Goal: Transaction & Acquisition: Download file/media

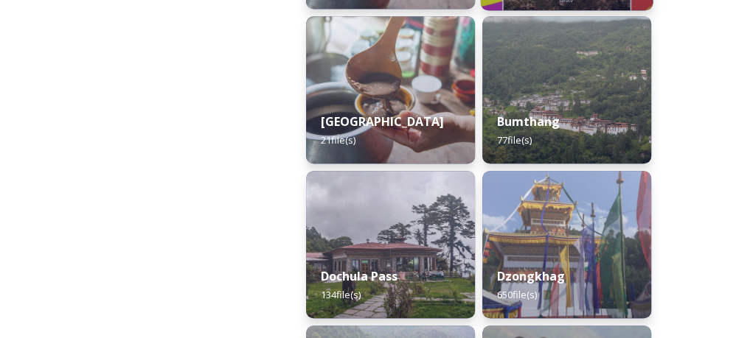
scroll to position [691, 0]
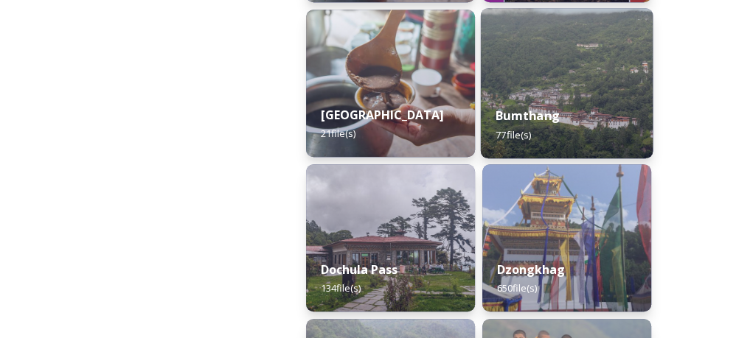
click at [539, 81] on img at bounding box center [567, 83] width 172 height 150
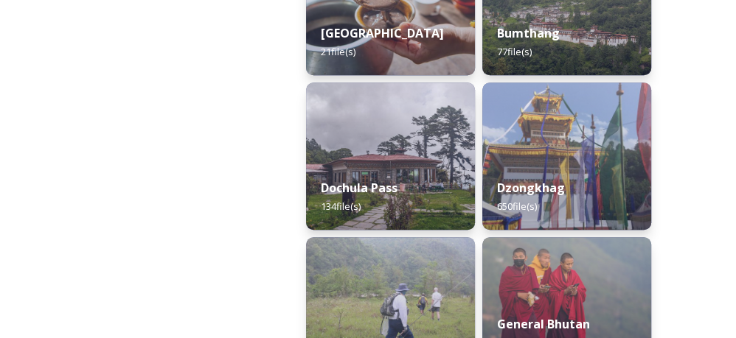
scroll to position [774, 0]
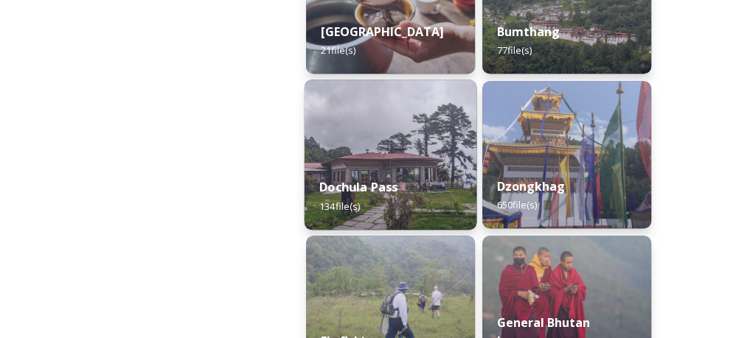
click at [388, 169] on div "Dochula Pass 134 file(s)" at bounding box center [390, 196] width 172 height 67
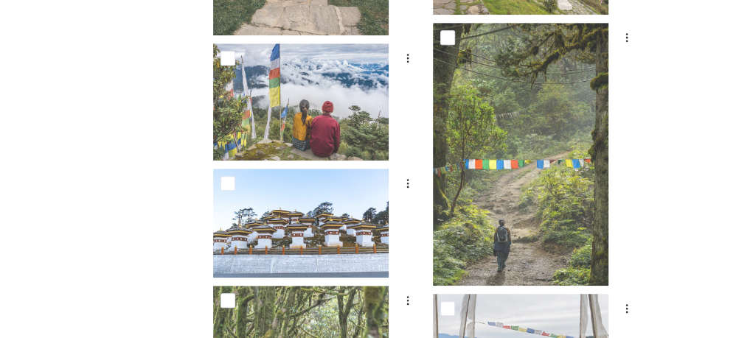
scroll to position [521, 0]
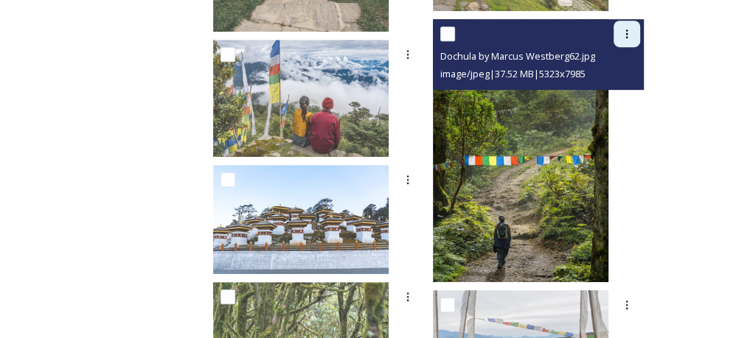
click at [627, 35] on icon at bounding box center [627, 34] width 12 height 12
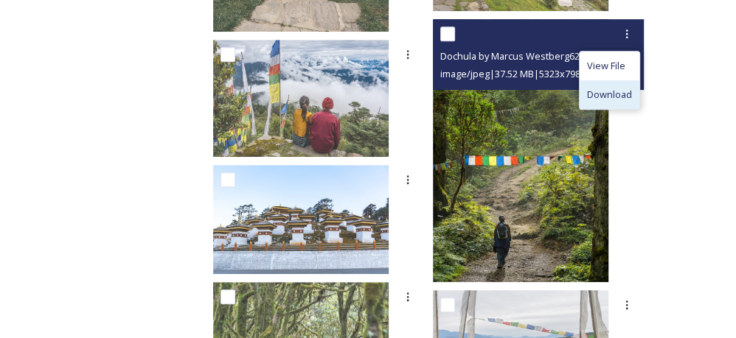
click at [612, 93] on span "Download" at bounding box center [609, 95] width 45 height 14
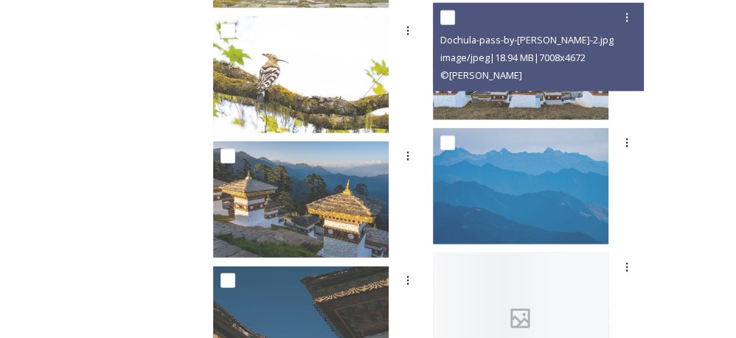
scroll to position [1980, 0]
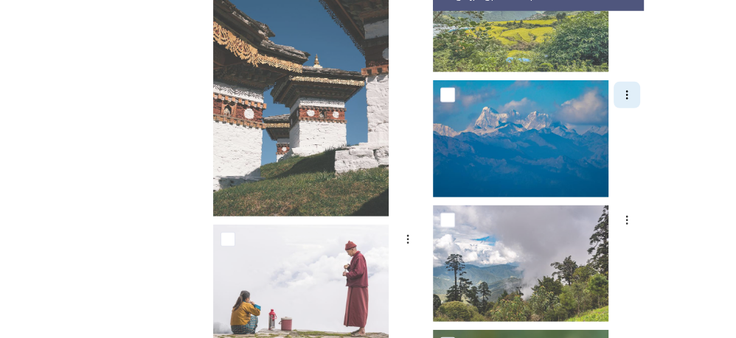
scroll to position [2533, 0]
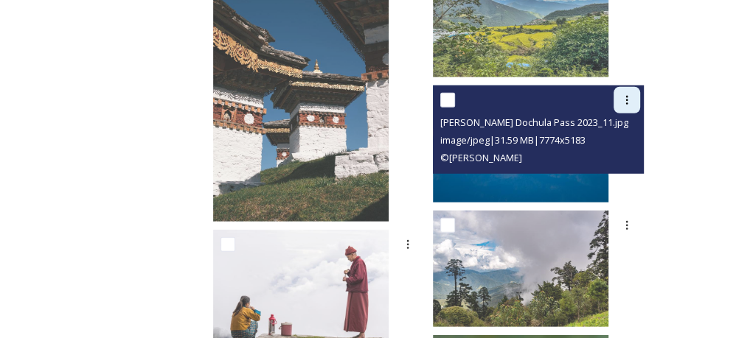
click at [627, 97] on icon at bounding box center [627, 100] width 12 height 12
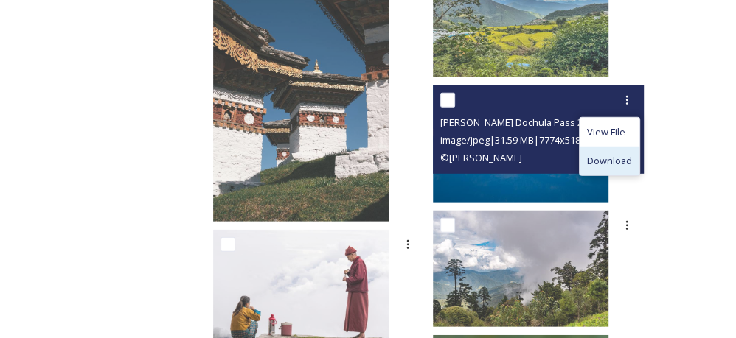
click at [611, 151] on div "Download" at bounding box center [609, 161] width 60 height 29
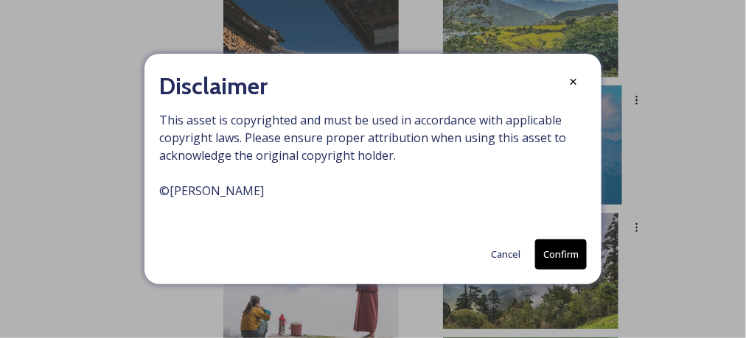
click at [545, 251] on button "Confirm" at bounding box center [561, 255] width 52 height 30
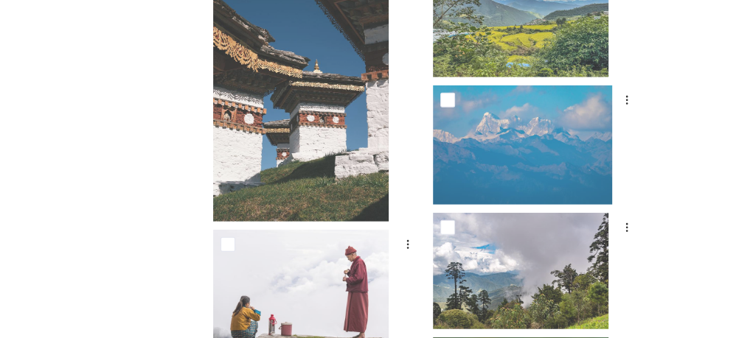
scroll to position [2687, 0]
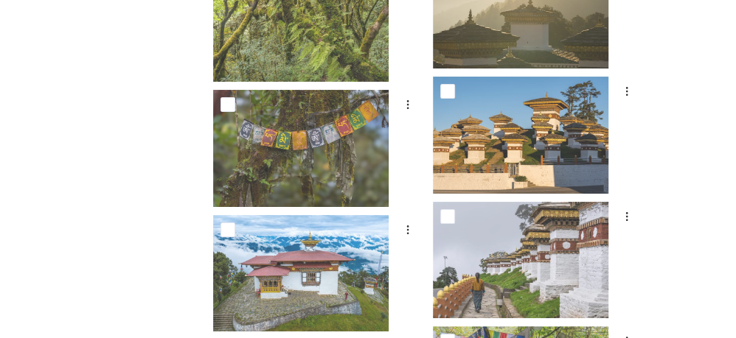
scroll to position [3437, 0]
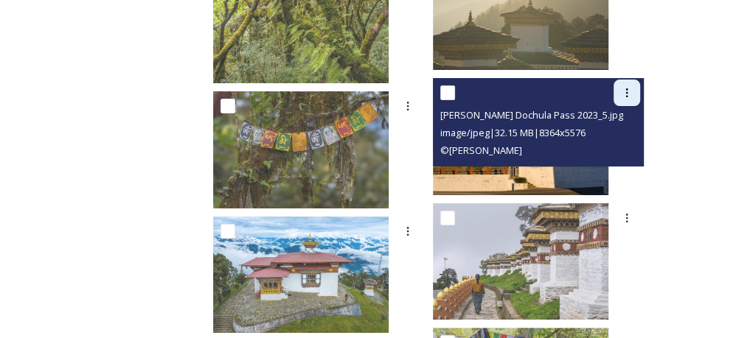
click at [629, 94] on icon at bounding box center [627, 93] width 12 height 12
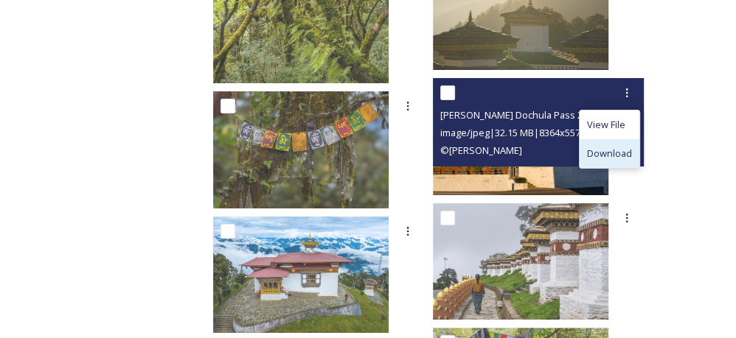
click at [612, 147] on span "Download" at bounding box center [609, 154] width 45 height 14
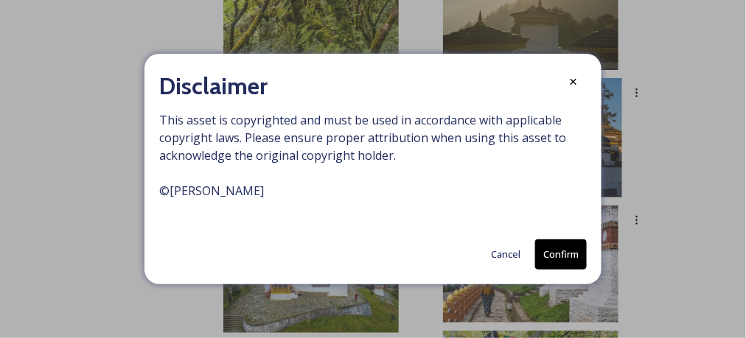
click at [570, 245] on button "Confirm" at bounding box center [561, 255] width 52 height 30
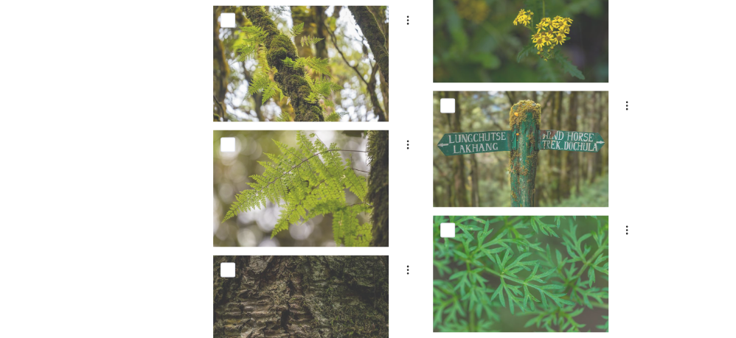
scroll to position [8173, 0]
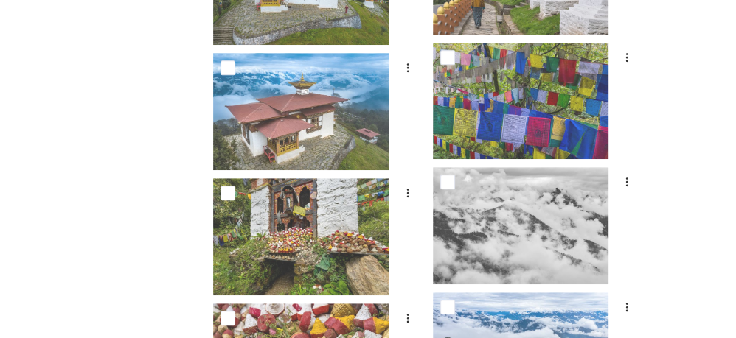
scroll to position [3720, 0]
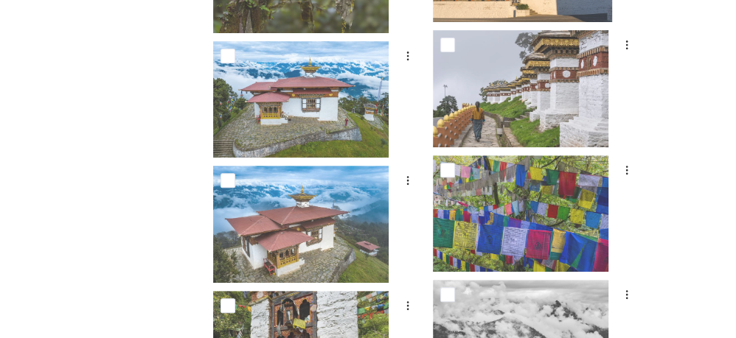
scroll to position [3609, 0]
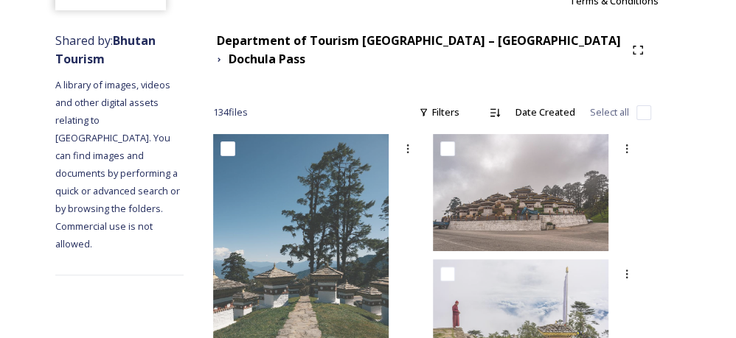
scroll to position [0, 0]
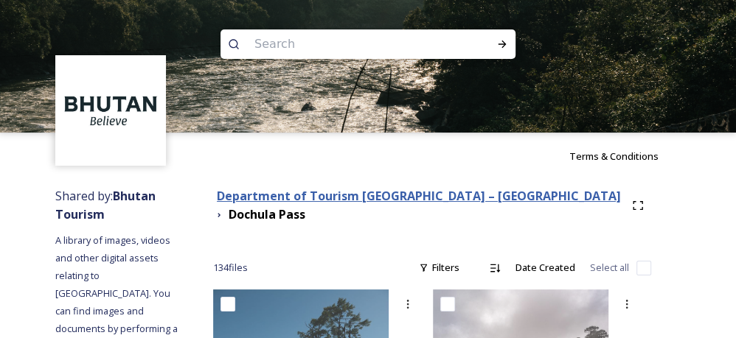
click at [405, 192] on strong "Department of Tourism [GEOGRAPHIC_DATA] – [GEOGRAPHIC_DATA]" at bounding box center [419, 196] width 404 height 16
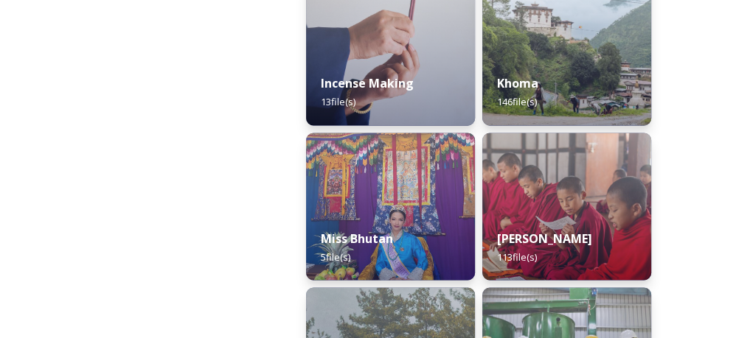
scroll to position [1526, 0]
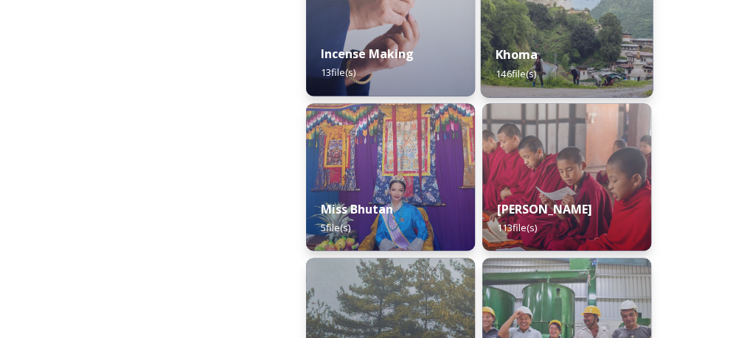
click at [539, 42] on div "Khoma 146 file(s)" at bounding box center [567, 63] width 172 height 67
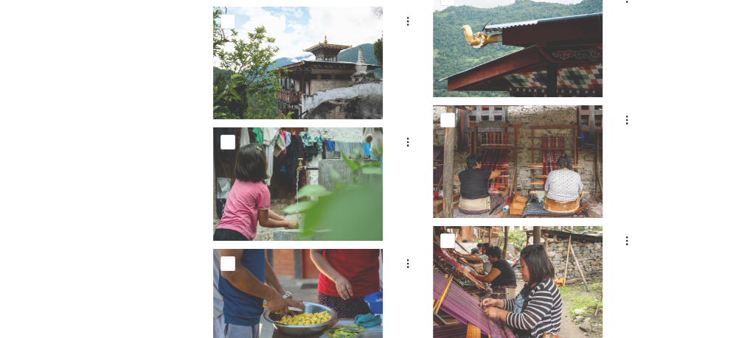
scroll to position [6456, 0]
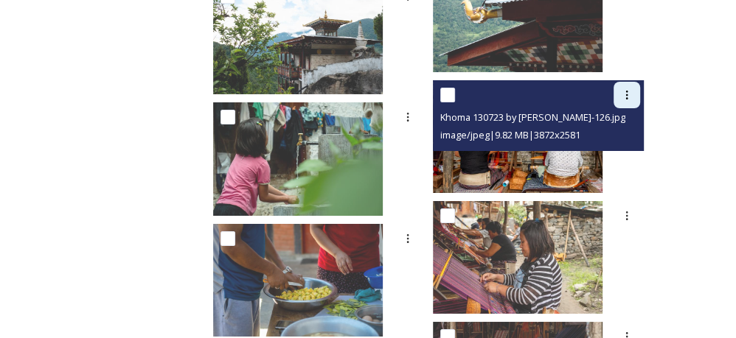
click at [627, 94] on icon at bounding box center [627, 95] width 2 height 9
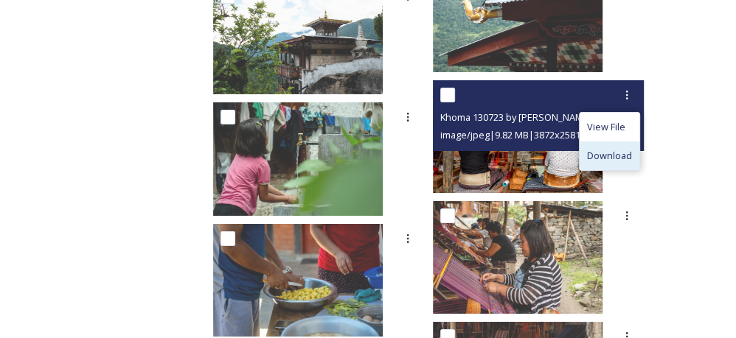
click at [612, 155] on span "Download" at bounding box center [609, 156] width 45 height 14
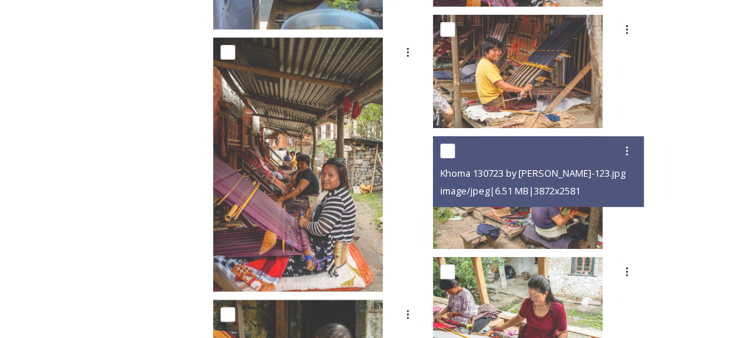
scroll to position [6767, 0]
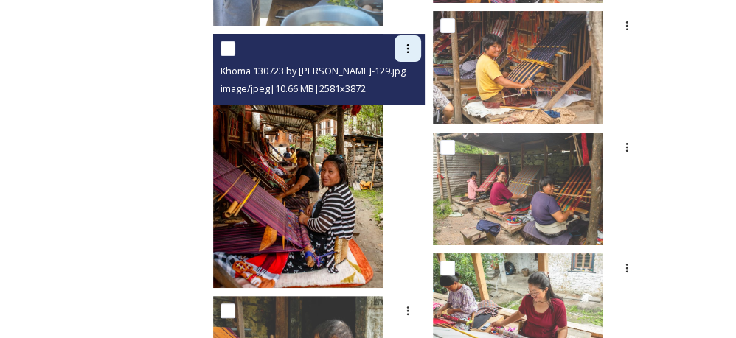
click at [408, 50] on icon at bounding box center [407, 48] width 2 height 9
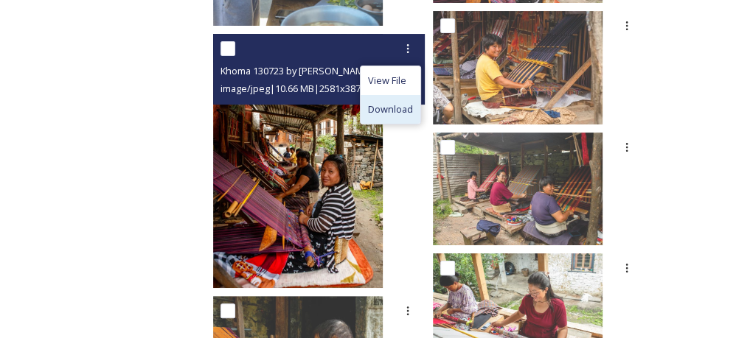
click at [413, 108] on span "Download" at bounding box center [390, 109] width 45 height 14
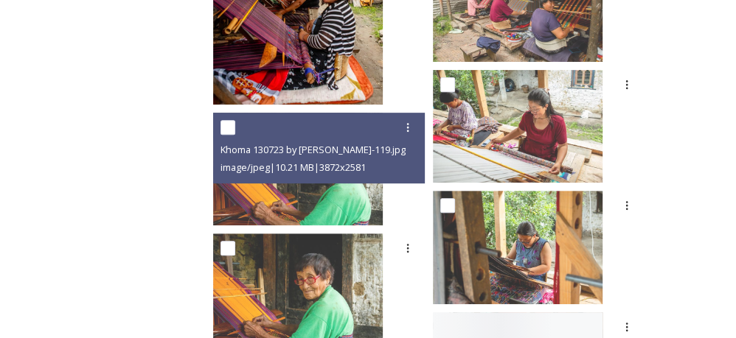
scroll to position [6987, 0]
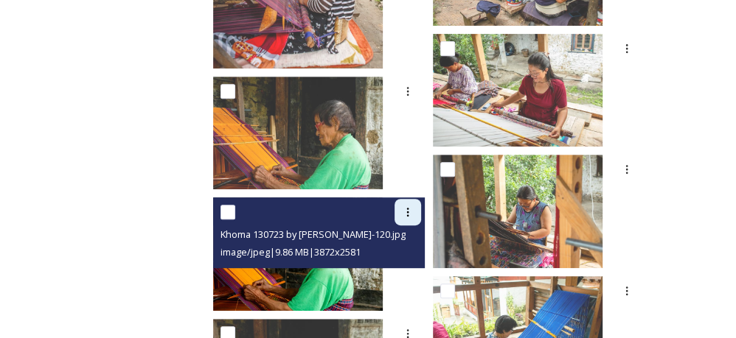
click at [413, 215] on icon at bounding box center [408, 212] width 12 height 12
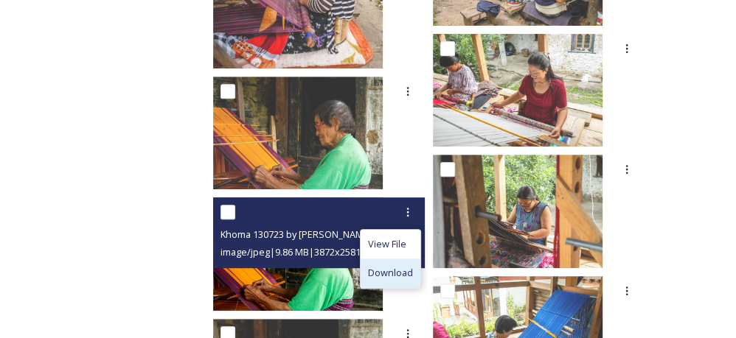
click at [413, 269] on span "Download" at bounding box center [390, 273] width 45 height 14
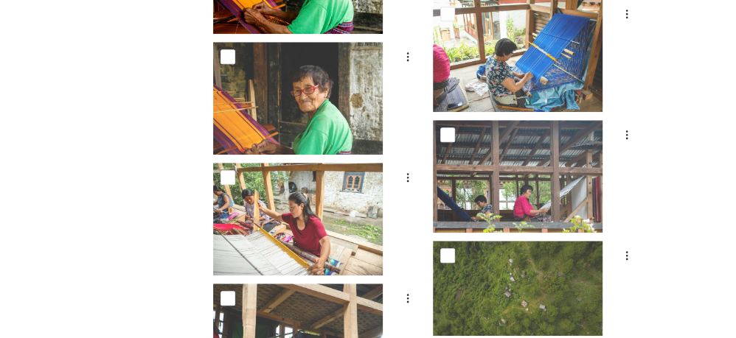
scroll to position [7291, 0]
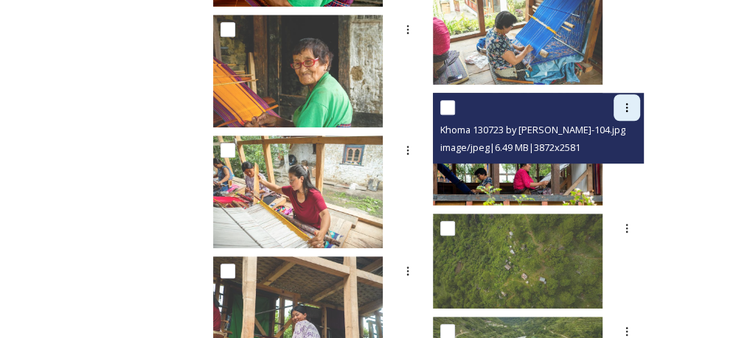
click at [626, 110] on icon at bounding box center [627, 107] width 2 height 9
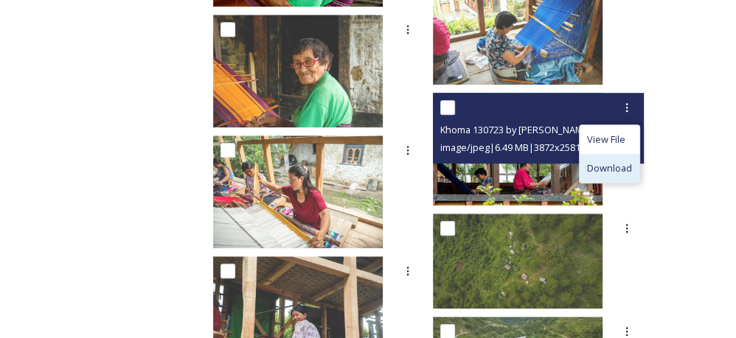
click at [606, 164] on span "Download" at bounding box center [609, 168] width 45 height 14
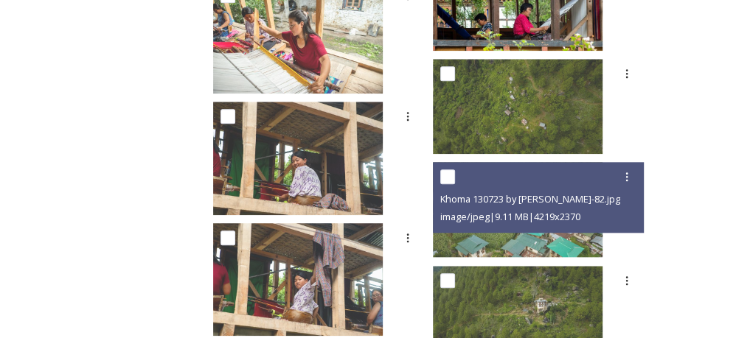
scroll to position [7451, 0]
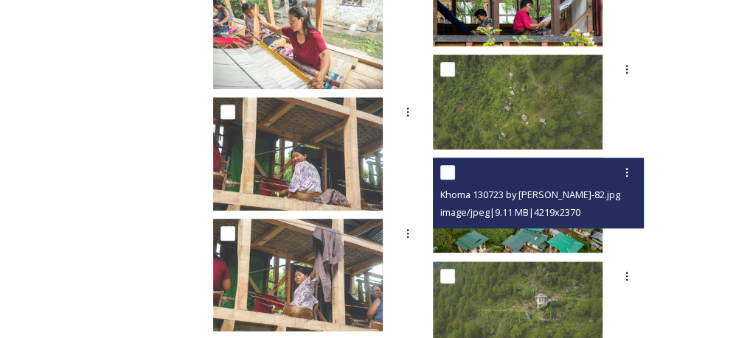
click at [643, 164] on div "Khoma 130723 by [PERSON_NAME]-82.jpg image/jpeg | 9.11 MB | 4219 x 2370" at bounding box center [539, 193] width 212 height 71
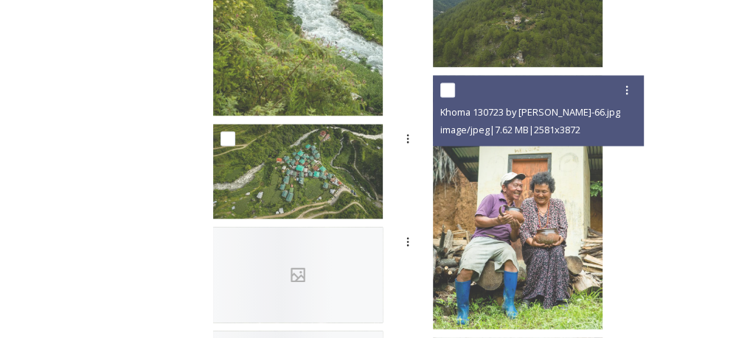
scroll to position [8056, 0]
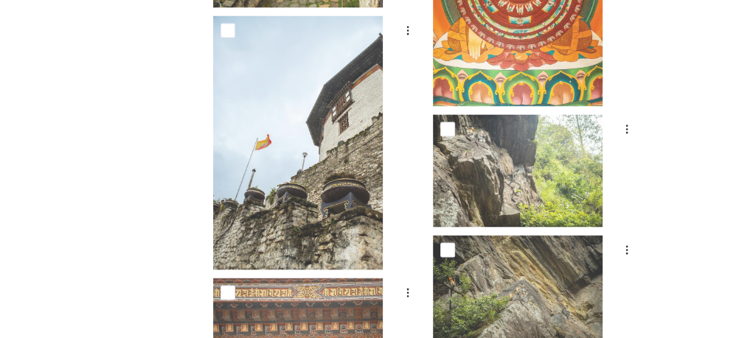
scroll to position [11466, 0]
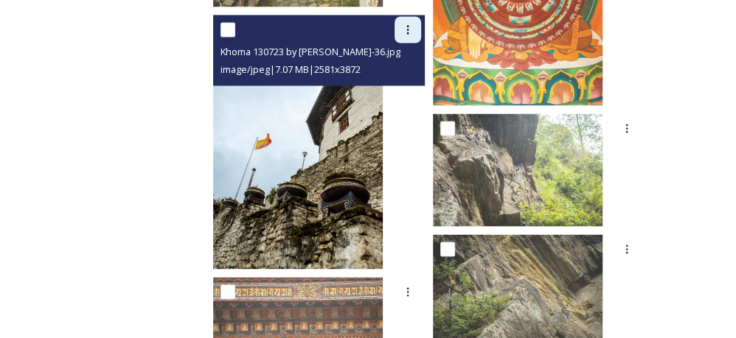
click at [413, 27] on icon at bounding box center [408, 30] width 12 height 12
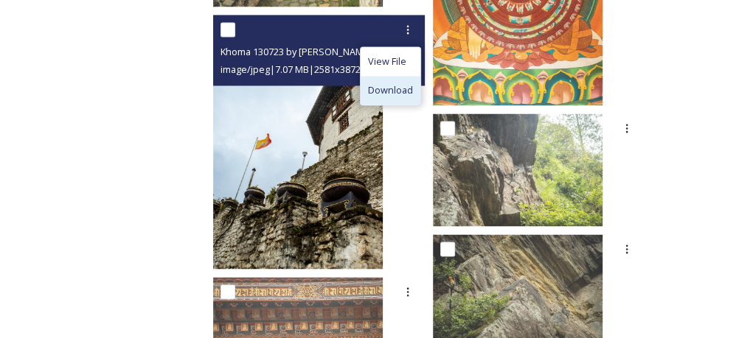
click at [413, 88] on span "Download" at bounding box center [390, 90] width 45 height 14
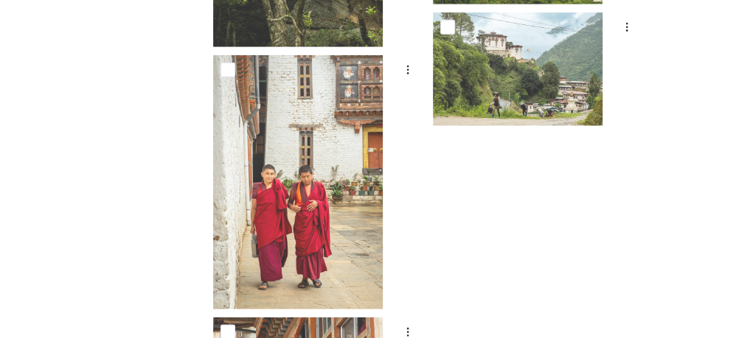
scroll to position [12377, 0]
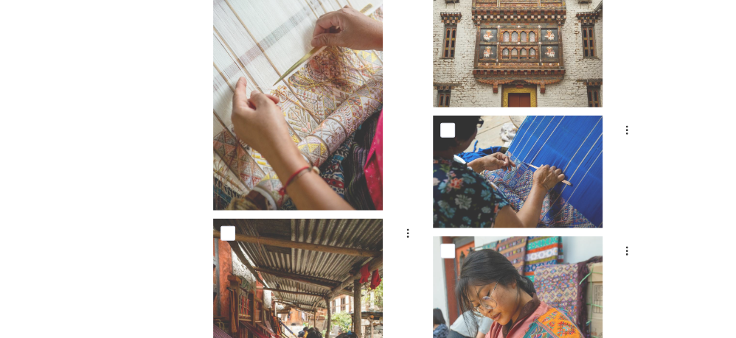
scroll to position [2177, 0]
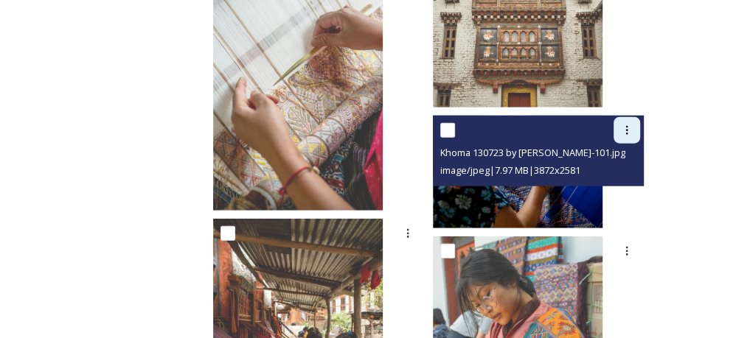
click at [629, 126] on icon at bounding box center [627, 131] width 12 height 12
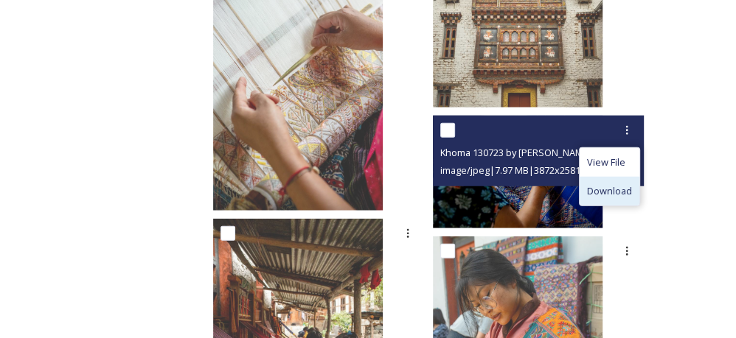
click at [617, 188] on span "Download" at bounding box center [609, 191] width 45 height 14
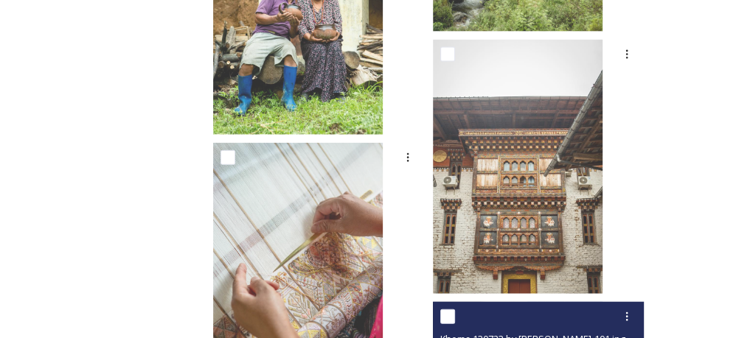
scroll to position [2057, 0]
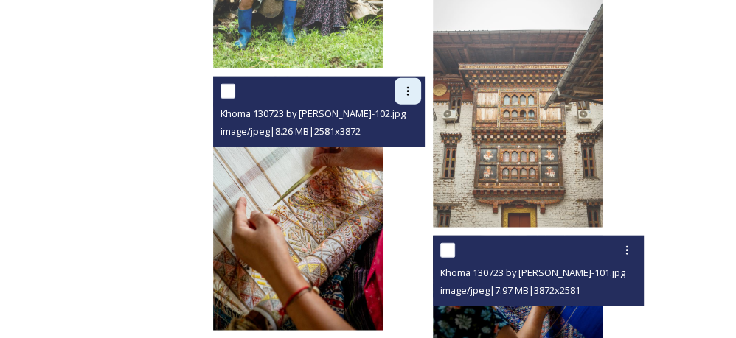
click at [413, 94] on icon at bounding box center [408, 91] width 12 height 12
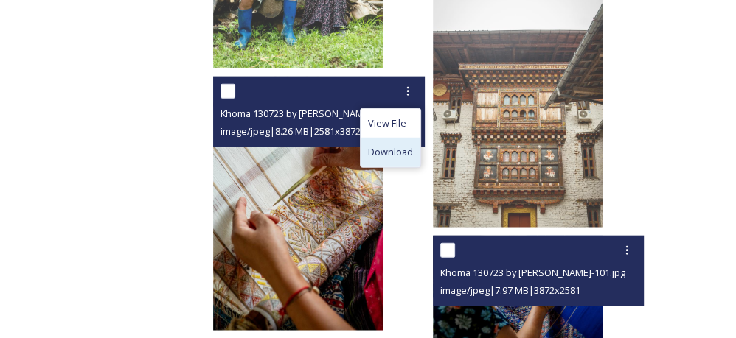
click at [413, 147] on span "Download" at bounding box center [390, 152] width 45 height 14
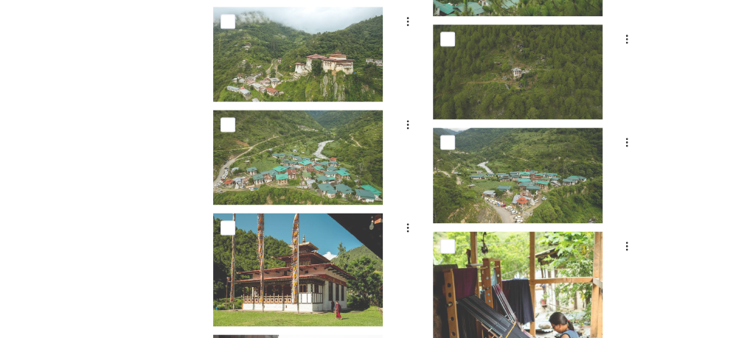
scroll to position [1128, 0]
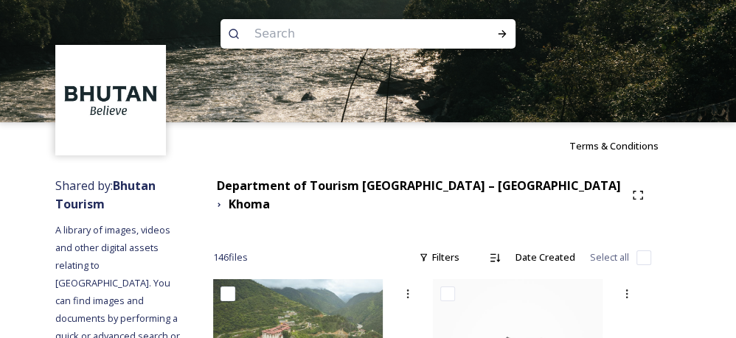
scroll to position [0, 0]
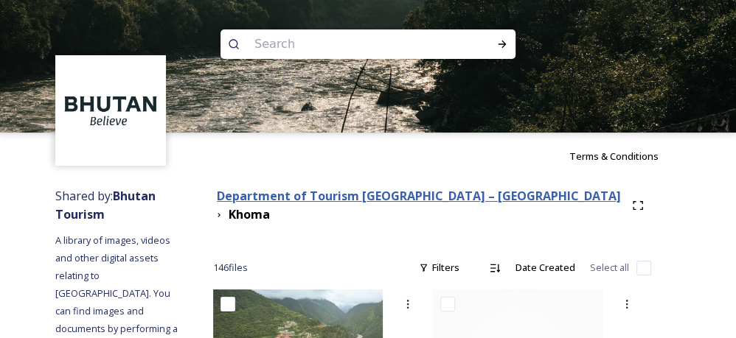
click at [381, 197] on strong "Department of Tourism [GEOGRAPHIC_DATA] – [GEOGRAPHIC_DATA]" at bounding box center [419, 196] width 404 height 16
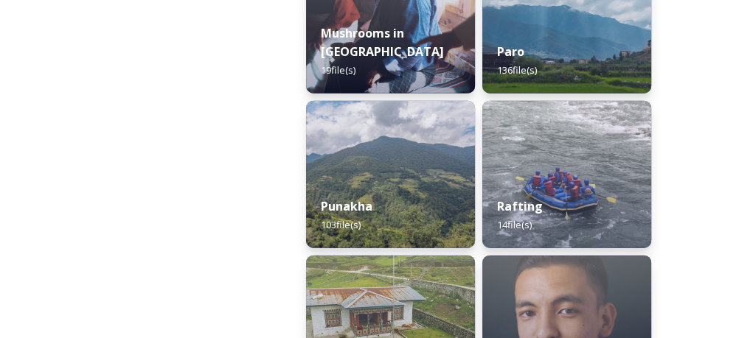
scroll to position [1994, 0]
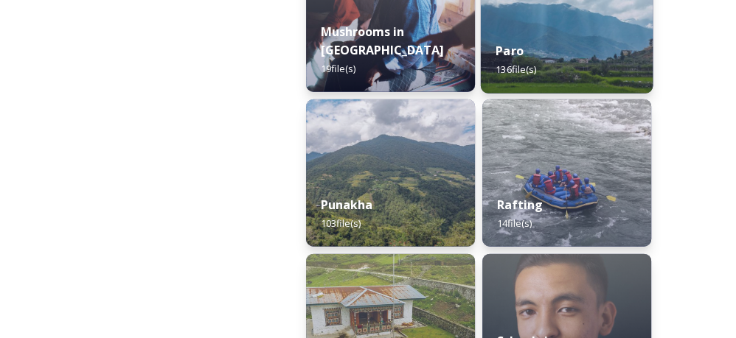
click at [555, 69] on div "Paro 136 file(s)" at bounding box center [567, 60] width 172 height 67
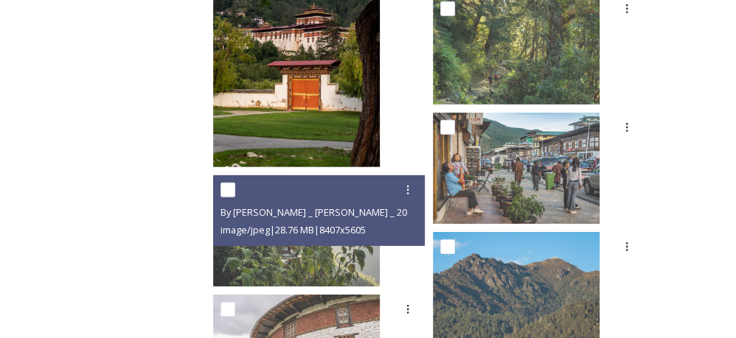
scroll to position [2579, 0]
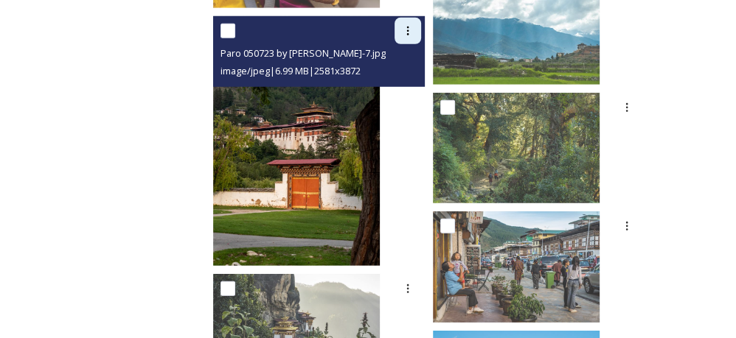
click at [413, 27] on icon at bounding box center [408, 31] width 12 height 12
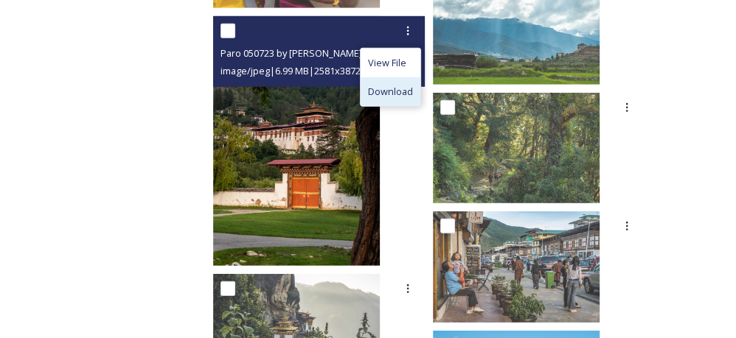
click at [413, 85] on span "Download" at bounding box center [390, 92] width 45 height 14
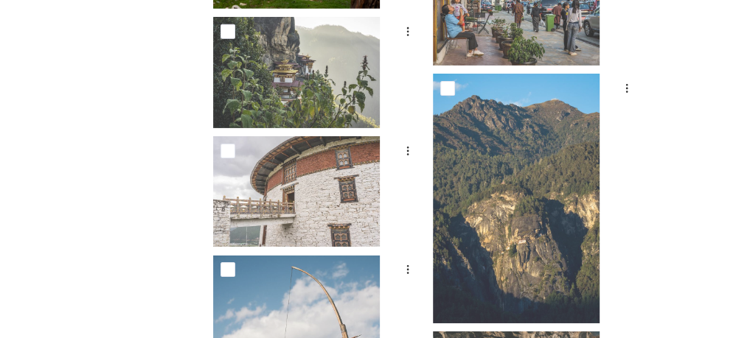
scroll to position [2892, 0]
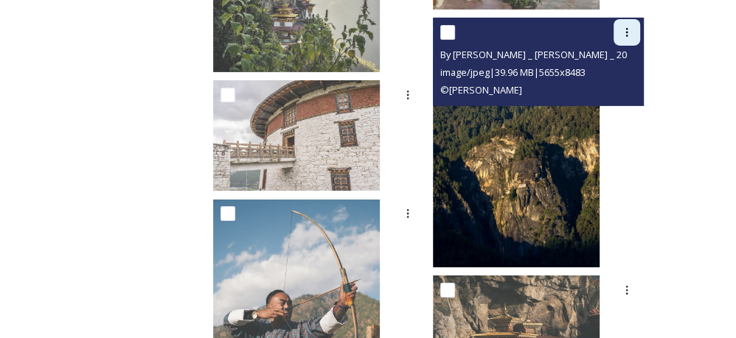
click at [625, 24] on div at bounding box center [626, 32] width 27 height 27
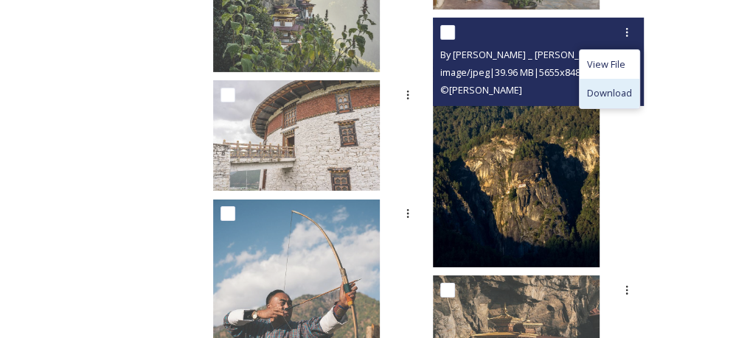
click at [615, 90] on span "Download" at bounding box center [609, 93] width 45 height 14
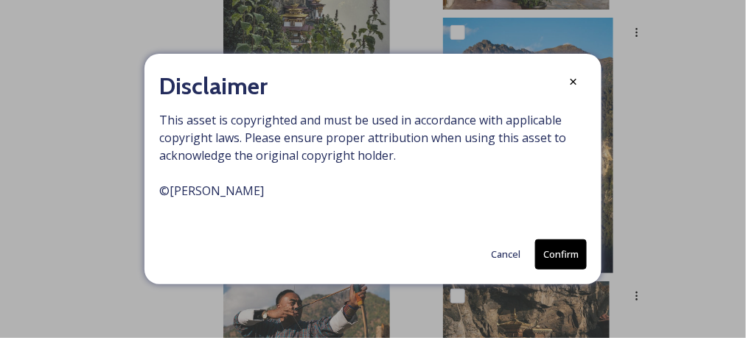
click at [568, 243] on button "Confirm" at bounding box center [561, 255] width 52 height 30
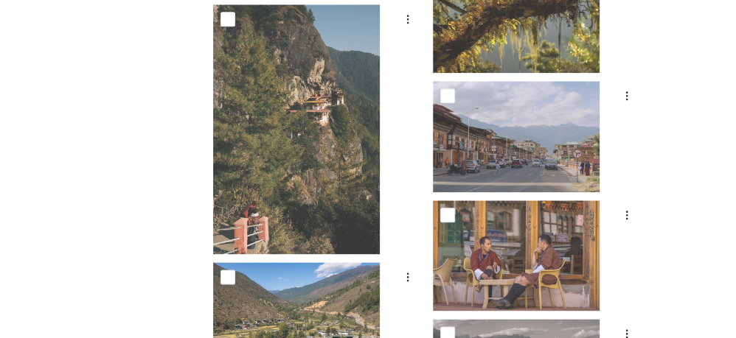
scroll to position [4319, 0]
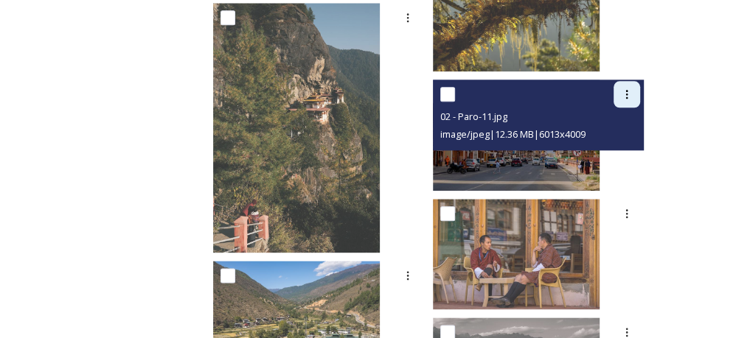
click at [628, 84] on div at bounding box center [626, 94] width 27 height 27
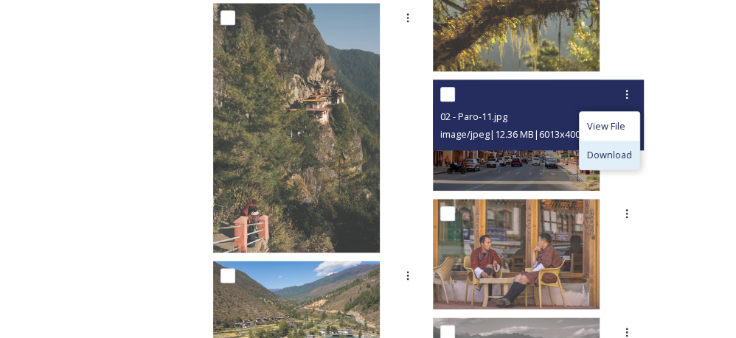
click at [598, 148] on span "Download" at bounding box center [609, 155] width 45 height 14
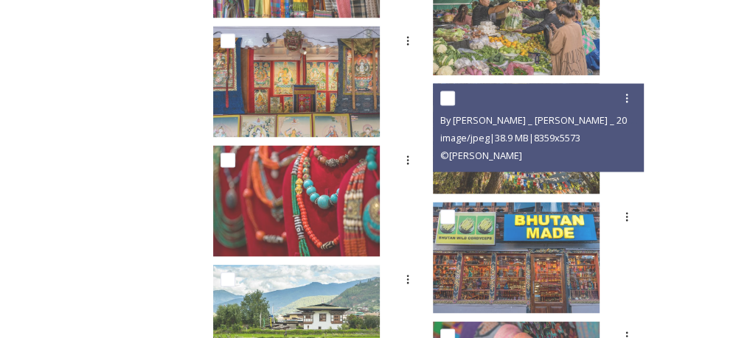
scroll to position [4430, 0]
